Goal: Transaction & Acquisition: Purchase product/service

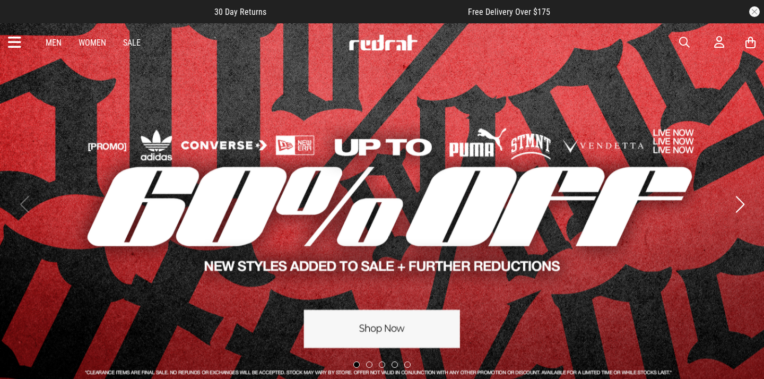
click at [384, 321] on link "1 / 5" at bounding box center [382, 204] width 764 height 363
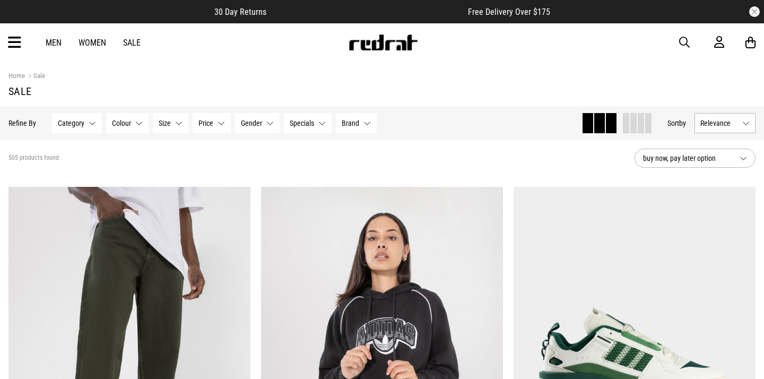
click at [53, 39] on link "Men" at bounding box center [54, 43] width 16 height 10
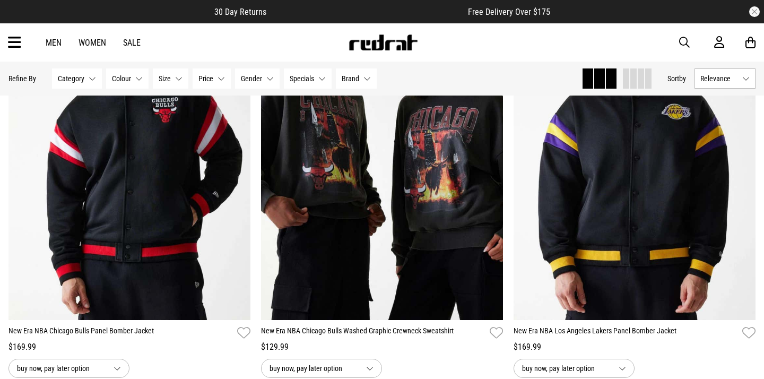
scroll to position [207, 0]
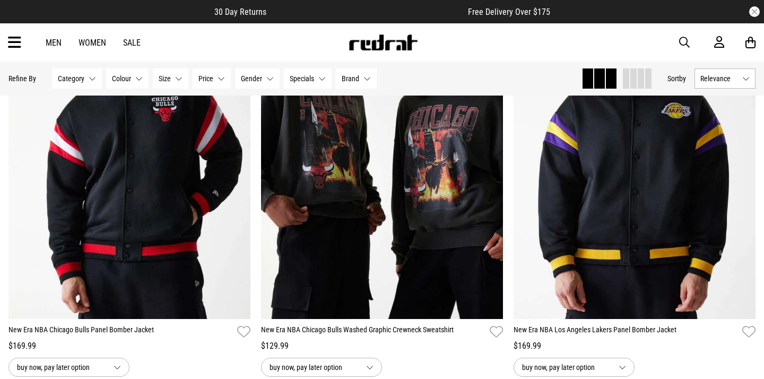
click at [10, 41] on icon at bounding box center [14, 43] width 13 height 18
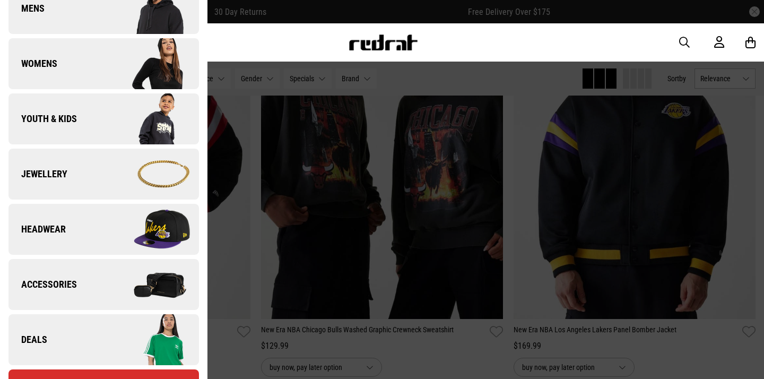
scroll to position [193, 0]
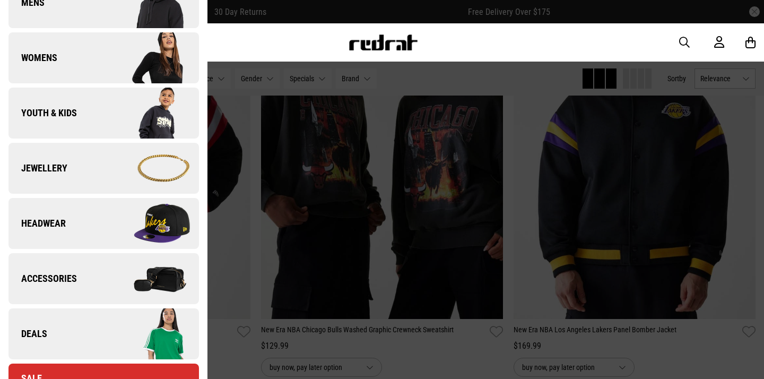
click at [58, 220] on span "Headwear" at bounding box center [36, 223] width 57 height 13
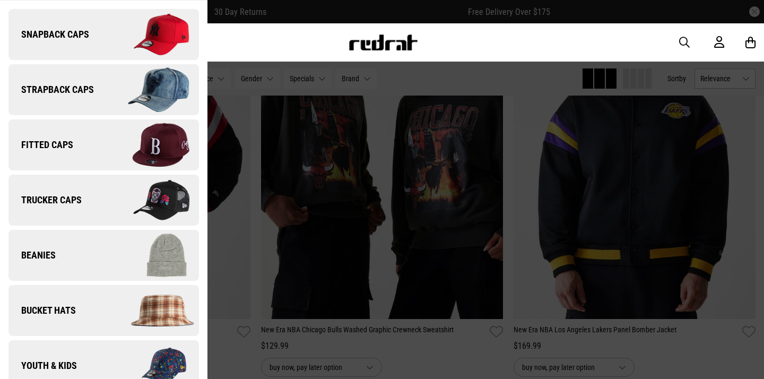
scroll to position [70, 0]
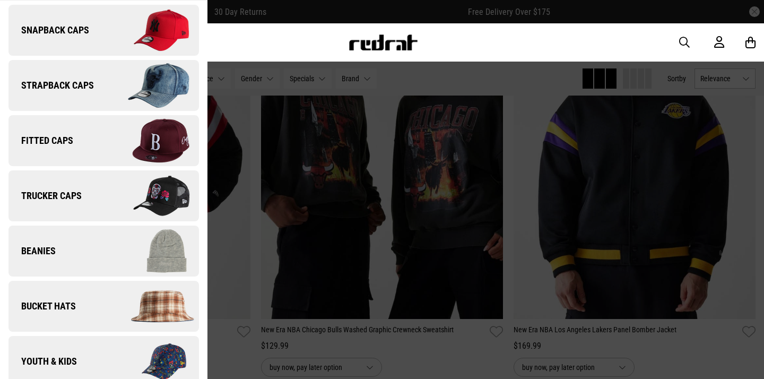
click at [47, 247] on span "Beanies" at bounding box center [31, 251] width 47 height 13
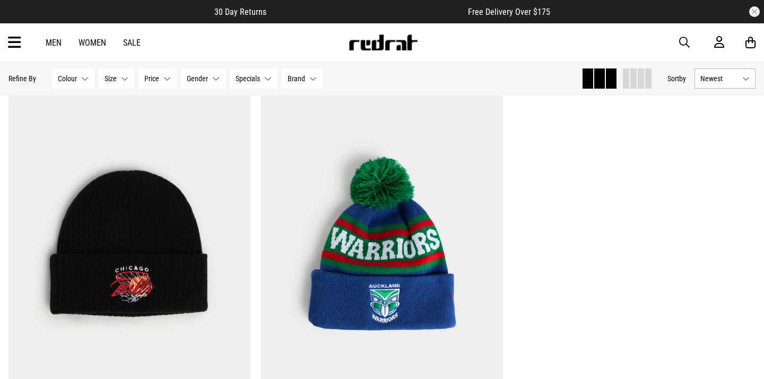
scroll to position [1782, 0]
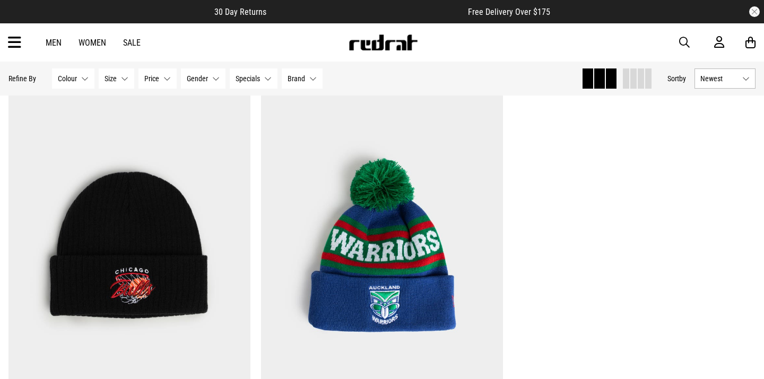
click at [21, 39] on div "Men Women Sale Sign in New Back Footwear Back Mens Back Womens Back Youth & Kid…" at bounding box center [382, 42] width 764 height 38
click at [13, 45] on icon at bounding box center [14, 43] width 13 height 18
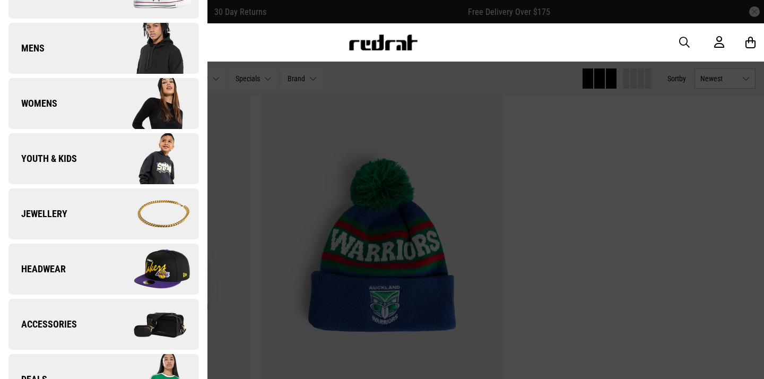
scroll to position [149, 0]
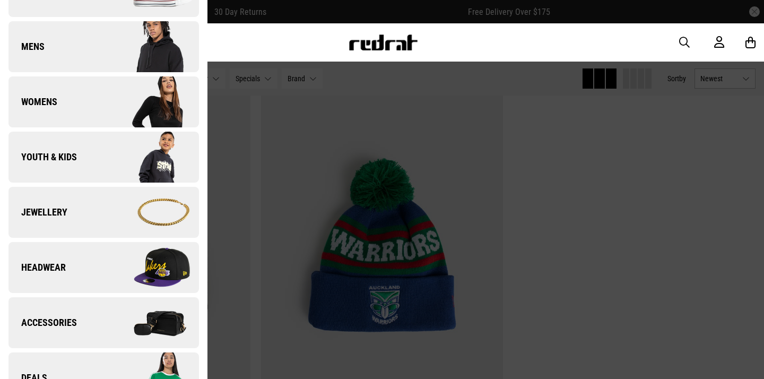
click at [80, 279] on link "Headwear" at bounding box center [103, 267] width 190 height 51
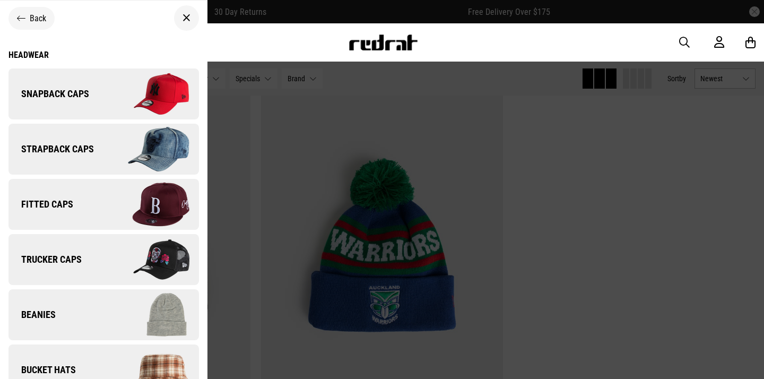
scroll to position [0, 0]
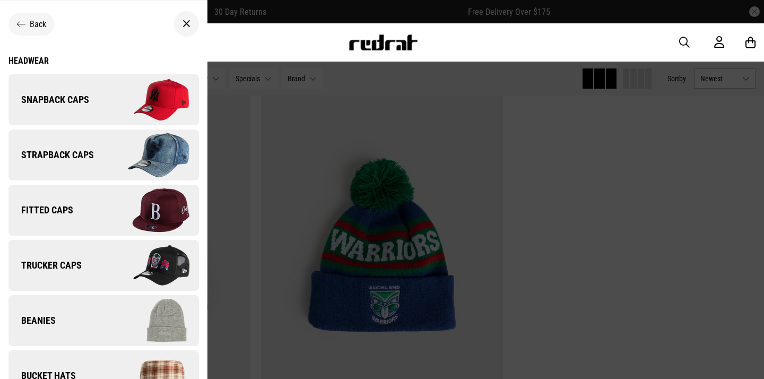
click at [82, 98] on span "Snapback Caps" at bounding box center [48, 99] width 81 height 13
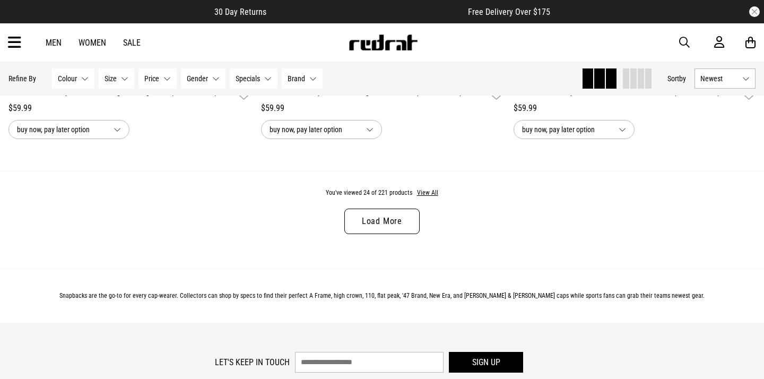
scroll to position [3385, 0]
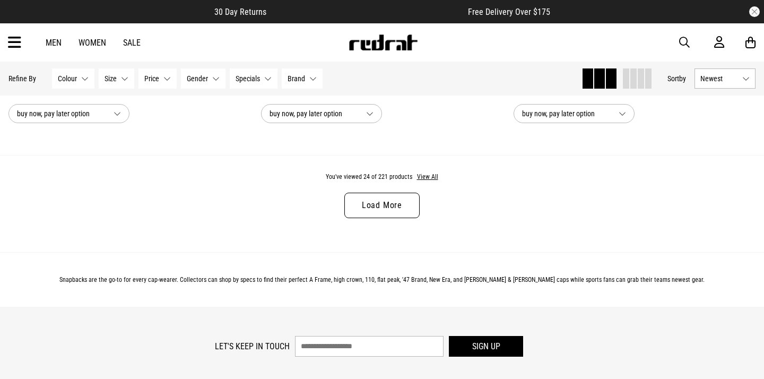
click at [372, 196] on link "Load More" at bounding box center [381, 205] width 75 height 25
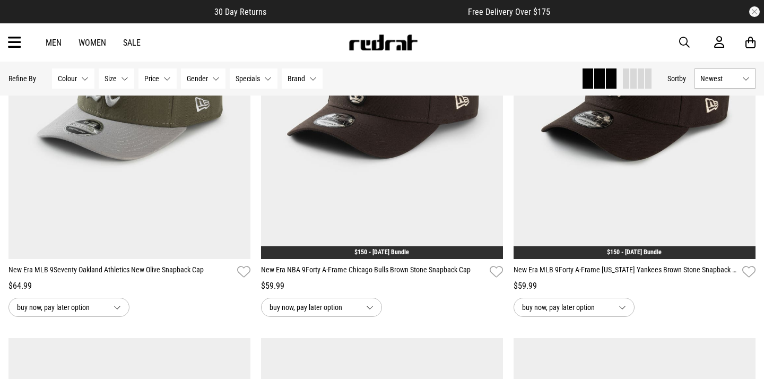
scroll to position [5282, 0]
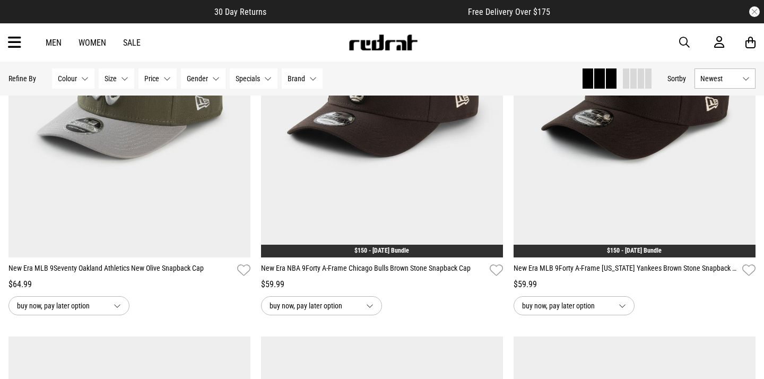
click at [48, 44] on link "Men" at bounding box center [54, 43] width 16 height 10
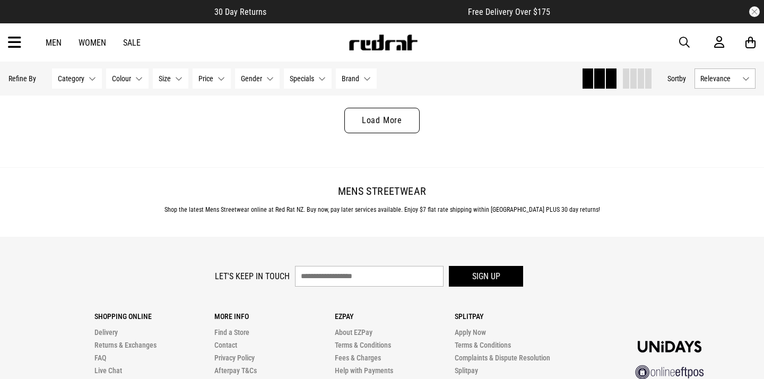
scroll to position [3472, 0]
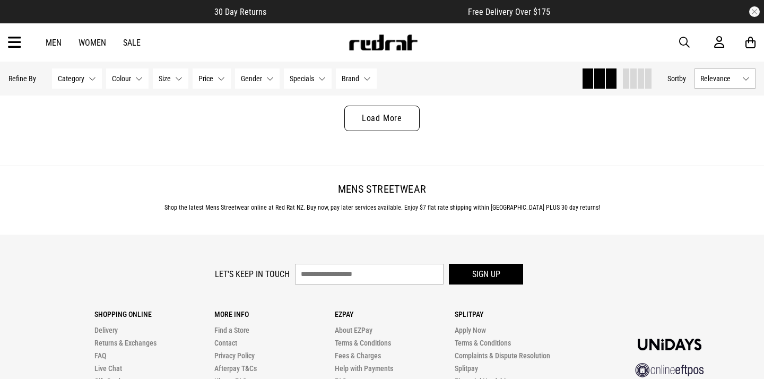
click at [396, 125] on link "Load More" at bounding box center [381, 118] width 75 height 25
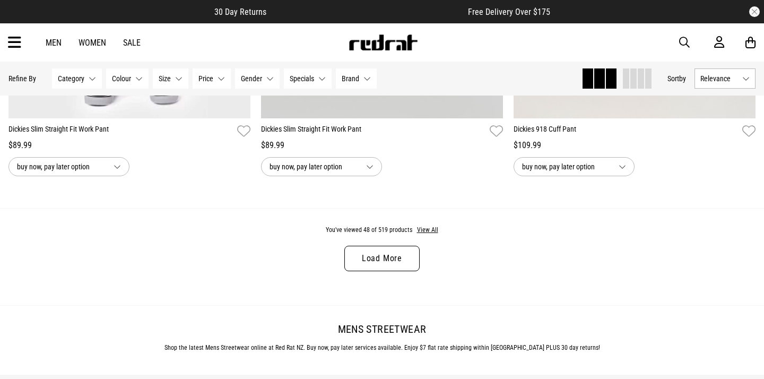
scroll to position [6676, 0]
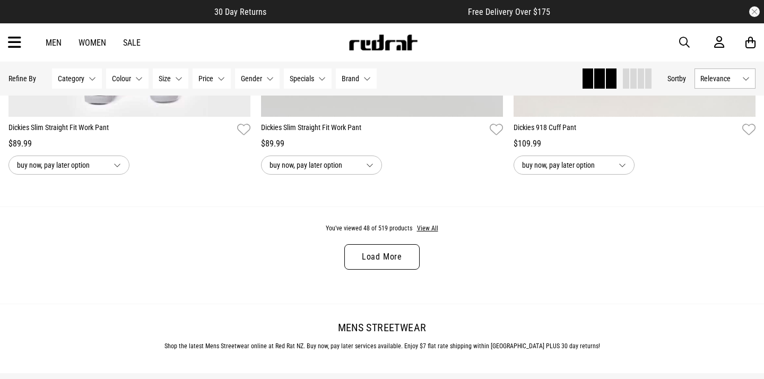
click at [411, 256] on link "Load More" at bounding box center [381, 256] width 75 height 25
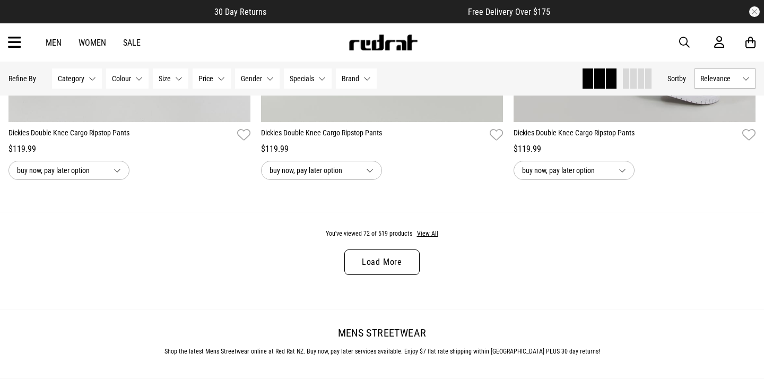
scroll to position [10015, 0]
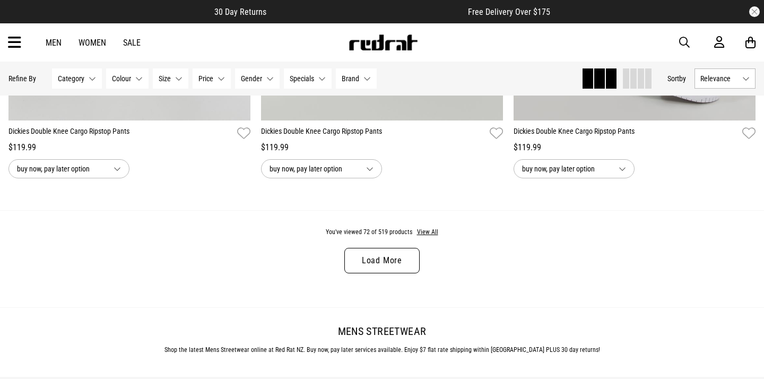
click at [361, 262] on link "Load More" at bounding box center [381, 260] width 75 height 25
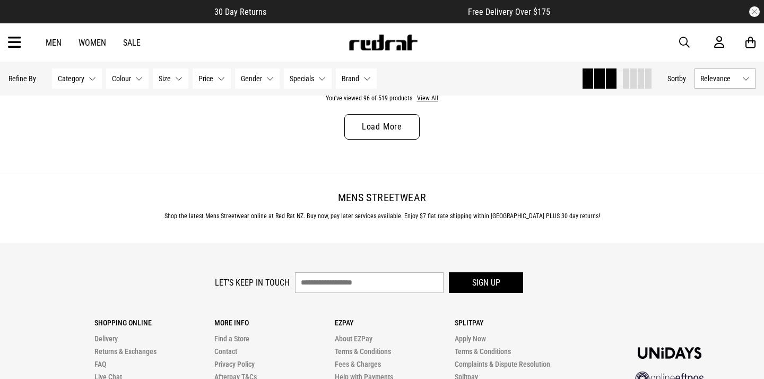
scroll to position [13495, 0]
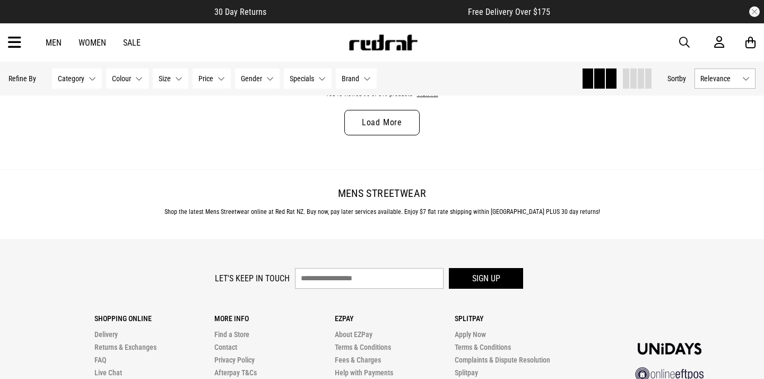
click at [369, 126] on link "Load More" at bounding box center [381, 122] width 75 height 25
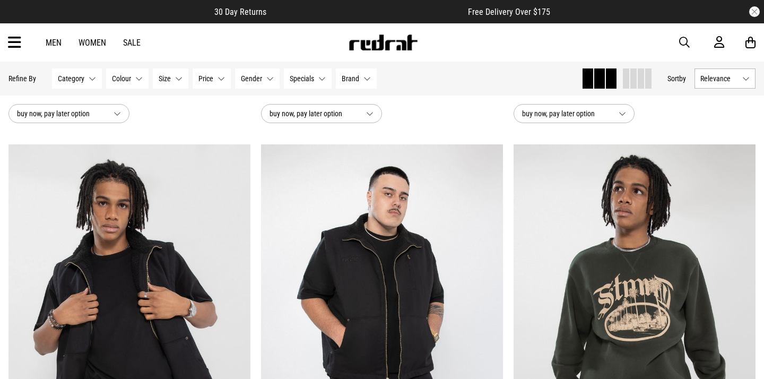
scroll to position [412, 0]
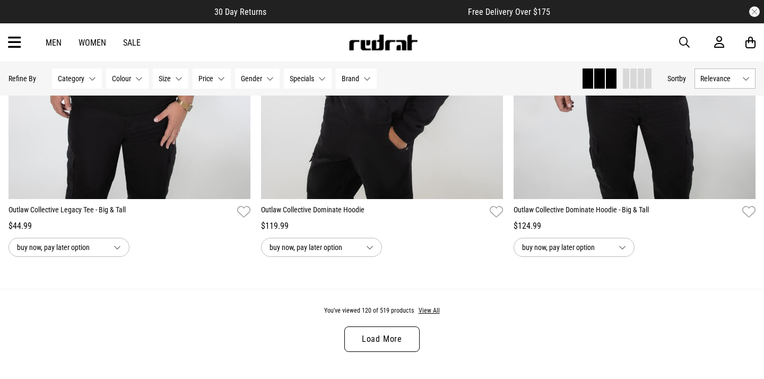
scroll to position [16668, 0]
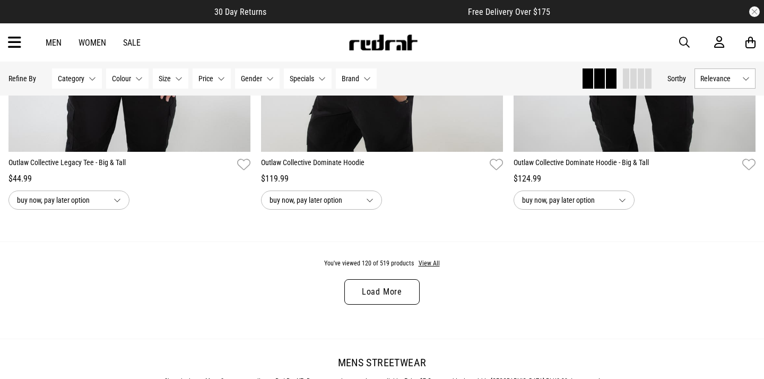
click at [368, 287] on link "Load More" at bounding box center [381, 291] width 75 height 25
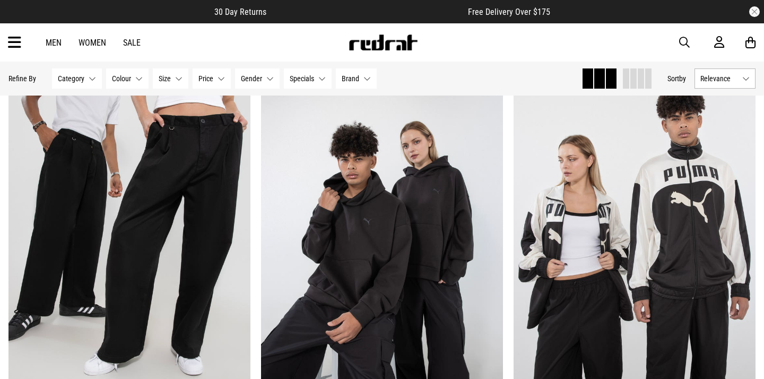
scroll to position [18510, 0]
